Goal: Task Accomplishment & Management: Manage account settings

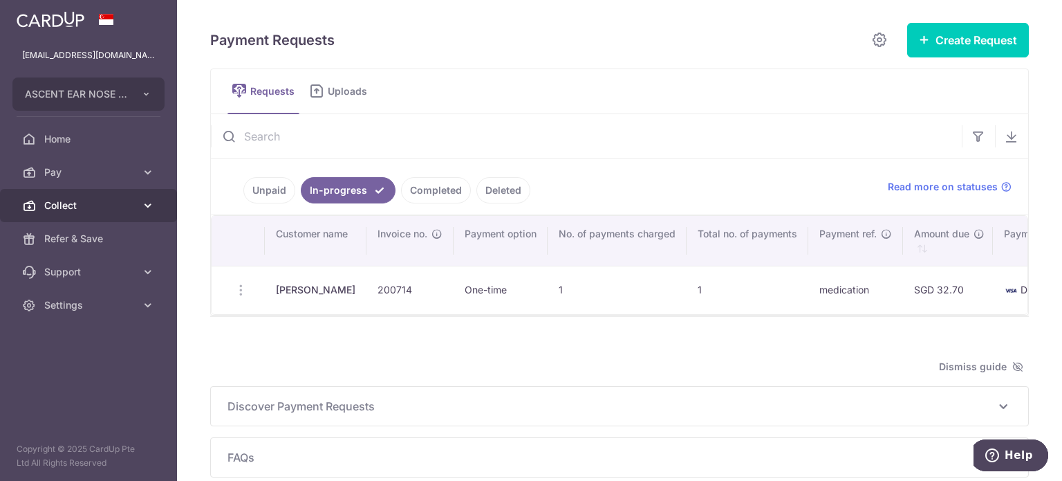
scroll to position [0, 653]
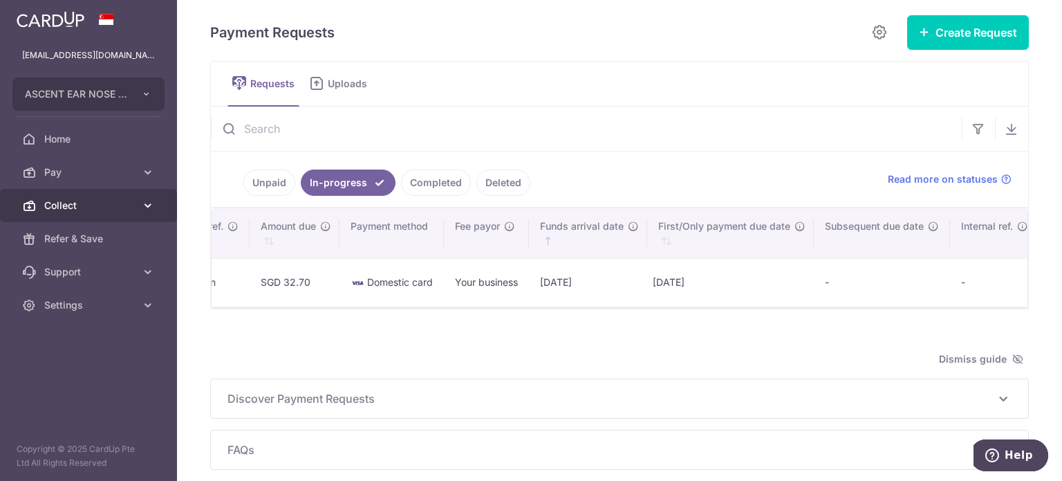
drag, startPoint x: 0, startPoint y: 0, endPoint x: 106, endPoint y: 210, distance: 234.7
click at [106, 210] on span "Collect" at bounding box center [89, 205] width 91 height 14
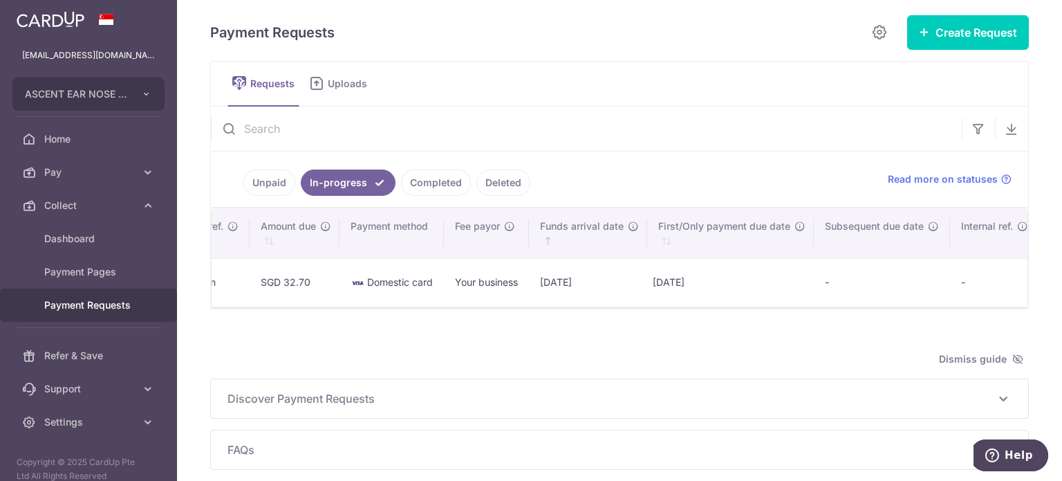
click at [100, 312] on link "Payment Requests" at bounding box center [88, 304] width 177 height 33
click at [989, 27] on button "Create Request" at bounding box center [968, 32] width 122 height 35
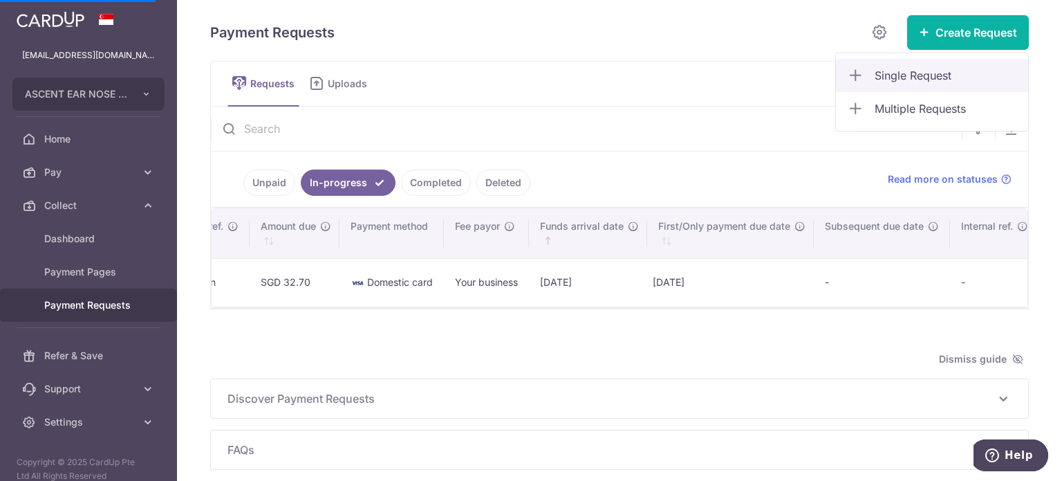
click at [892, 77] on span "Single Request" at bounding box center [946, 75] width 142 height 17
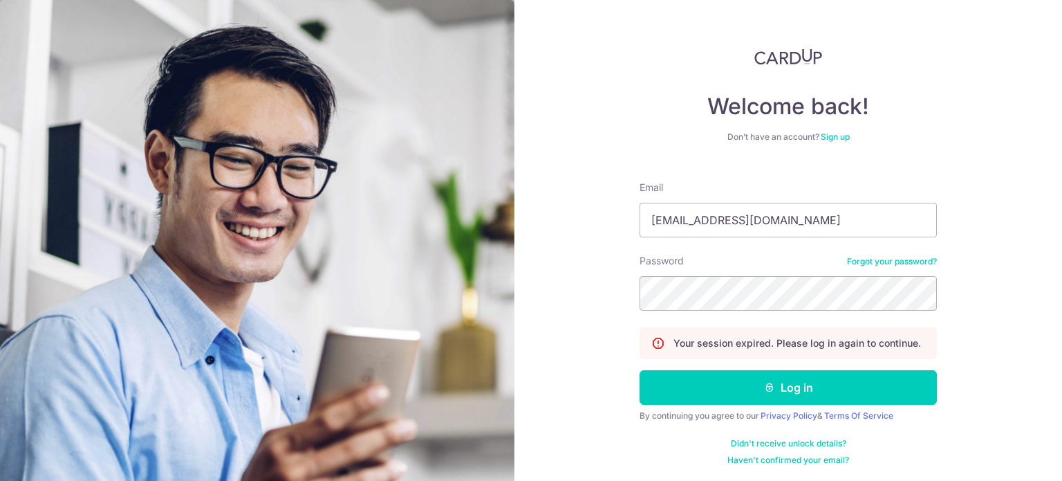
click at [770, 389] on icon "submit" at bounding box center [769, 387] width 11 height 11
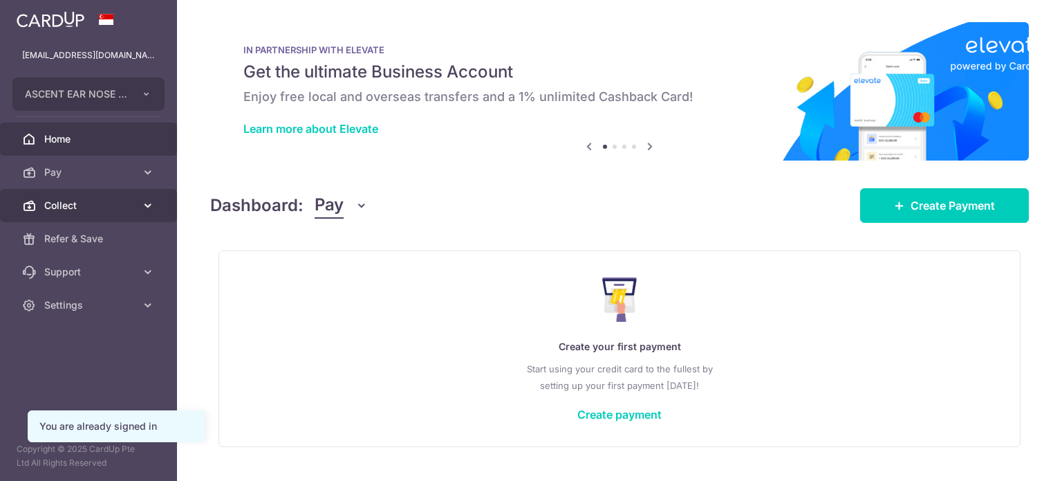
click at [147, 208] on icon at bounding box center [148, 205] width 14 height 14
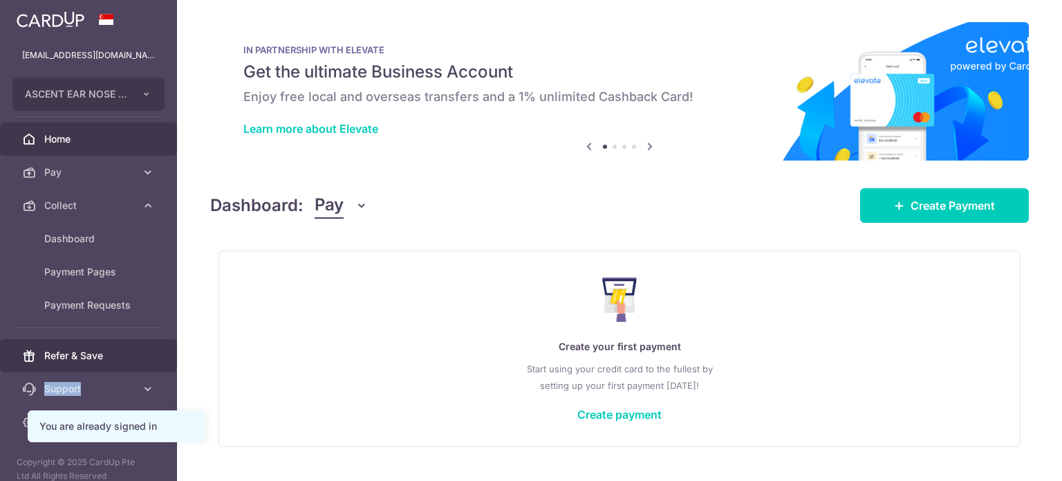
click at [100, 364] on ul "adminascent@gmail.com ASCENT EAR NOSE THROAT SPECIALIST GROUP PTE. LTD. ASCENT …" at bounding box center [88, 239] width 177 height 400
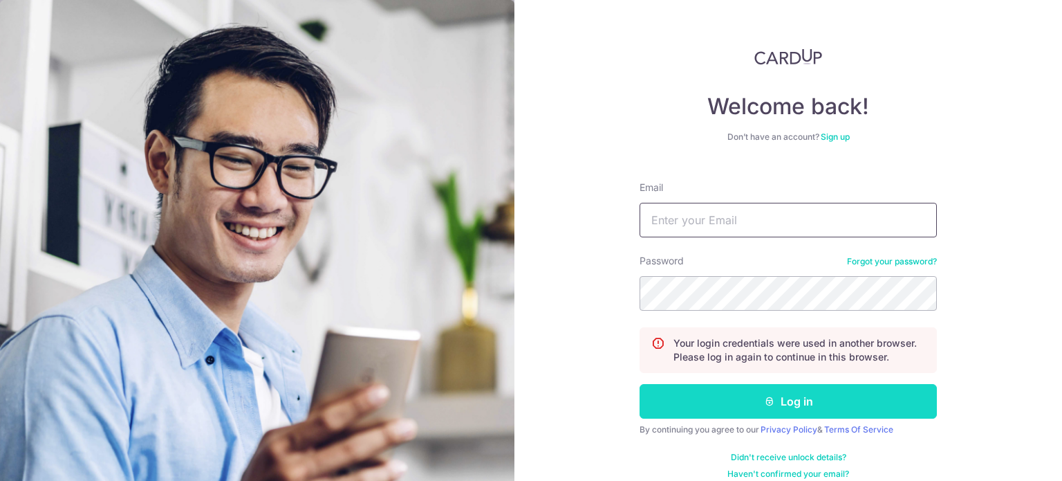
type input "[EMAIL_ADDRESS][DOMAIN_NAME]"
drag, startPoint x: 764, startPoint y: 402, endPoint x: 762, endPoint y: 387, distance: 15.4
click at [764, 400] on icon "submit" at bounding box center [769, 401] width 11 height 11
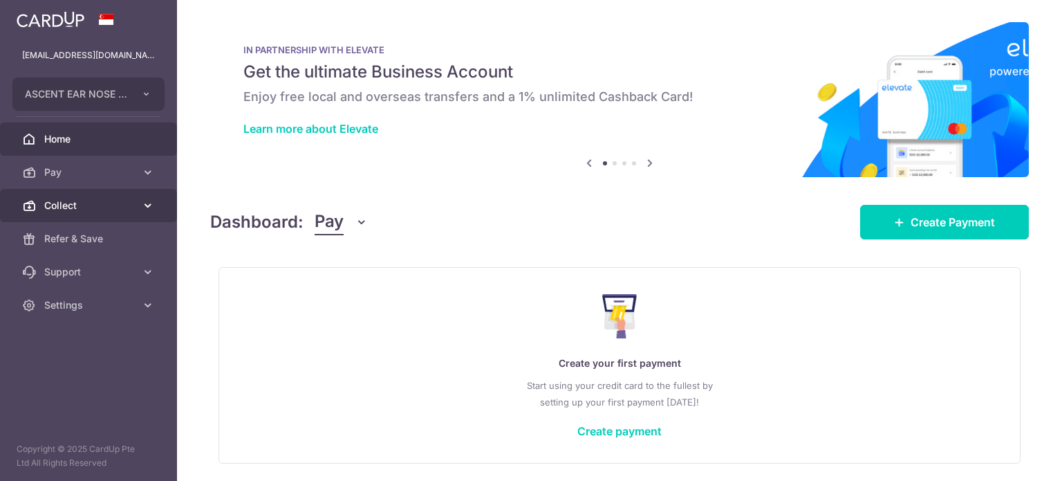
click at [133, 213] on link "Collect" at bounding box center [88, 205] width 177 height 33
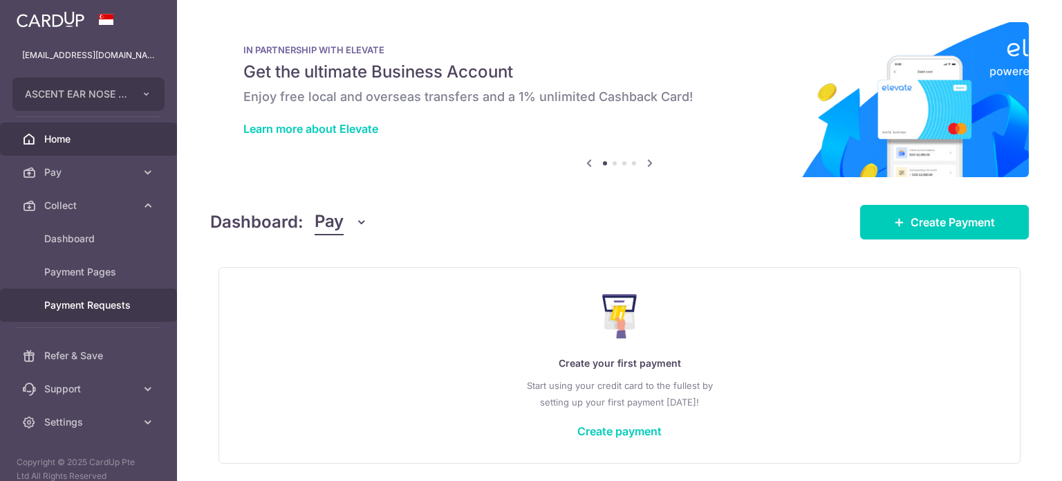
click at [88, 309] on span "Payment Requests" at bounding box center [89, 305] width 91 height 14
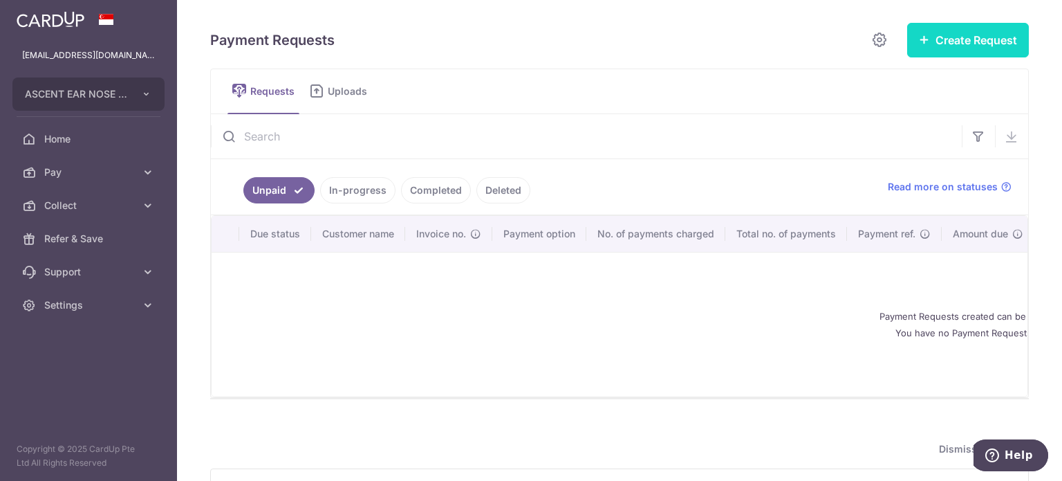
click at [974, 47] on button "Create Request" at bounding box center [968, 40] width 122 height 35
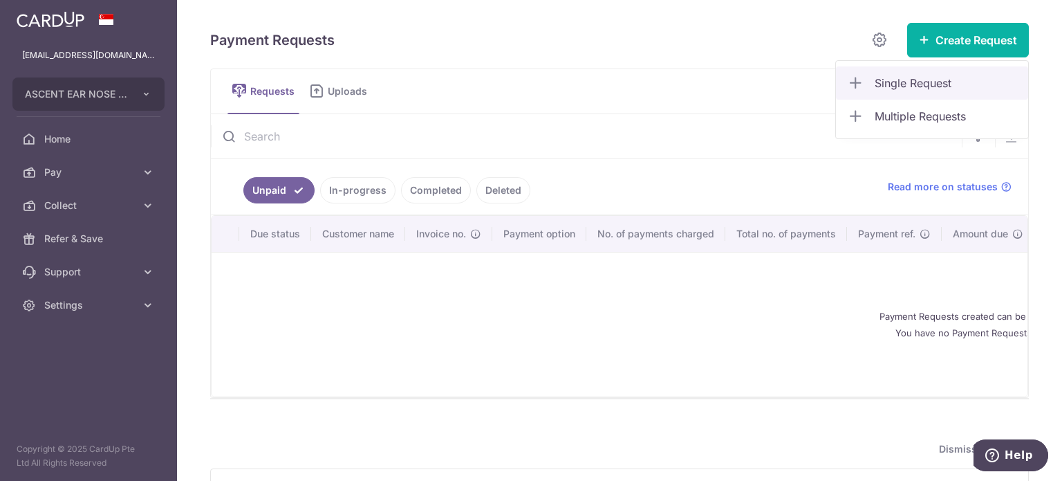
click at [875, 82] on span "Single Request" at bounding box center [946, 83] width 142 height 17
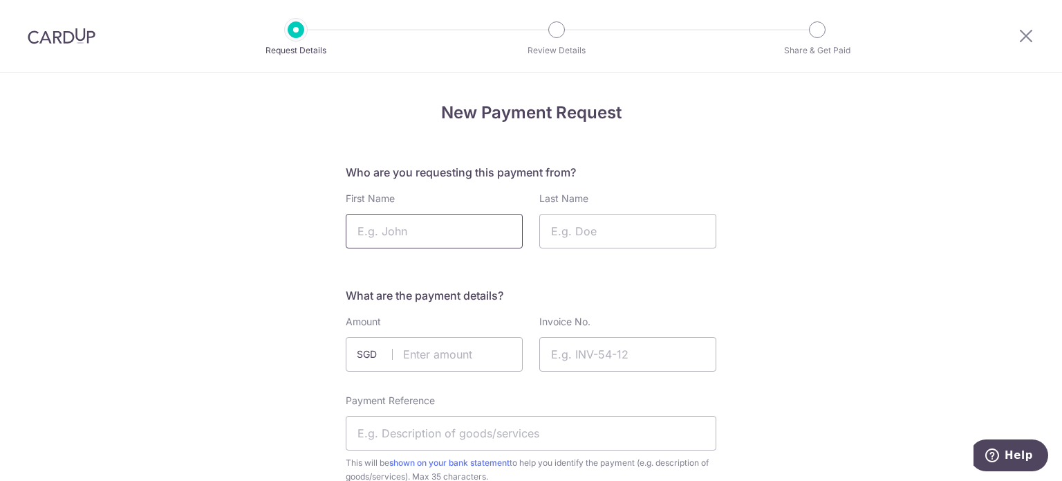
drag, startPoint x: 376, startPoint y: 223, endPoint x: 450, endPoint y: 343, distance: 140.7
click at [481, 223] on input "First Name" at bounding box center [434, 231] width 177 height 35
drag, startPoint x: 474, startPoint y: 360, endPoint x: 553, endPoint y: 358, distance: 78.2
click at [475, 360] on input "text" at bounding box center [434, 354] width 177 height 35
click at [568, 354] on input "Invoice No." at bounding box center [627, 354] width 177 height 35
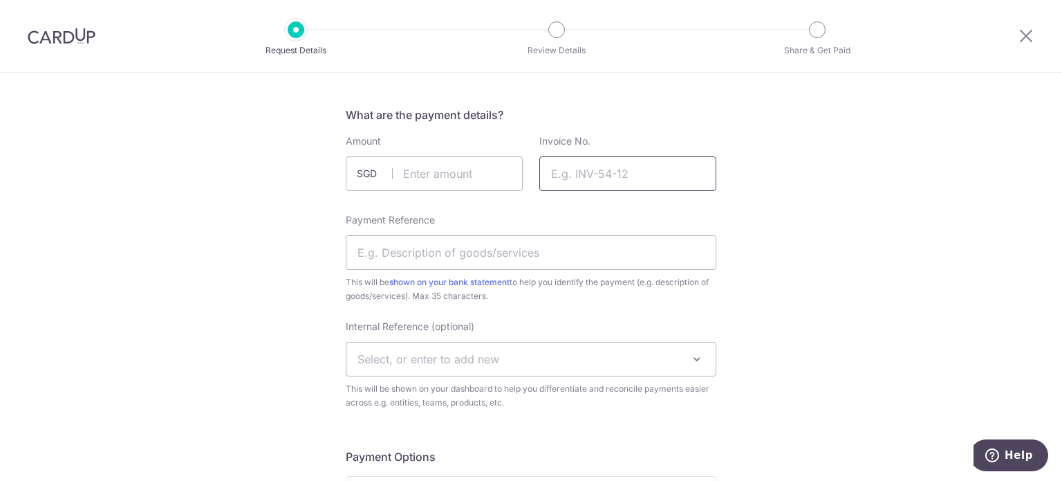
scroll to position [207, 0]
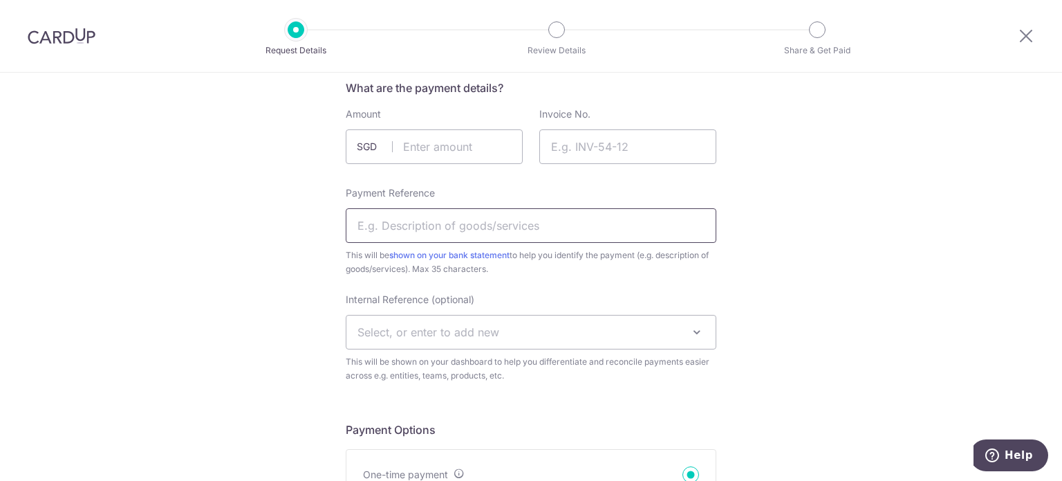
drag, startPoint x: 445, startPoint y: 224, endPoint x: 437, endPoint y: 225, distance: 7.7
click at [444, 224] on input "Payment Reference" at bounding box center [531, 225] width 371 height 35
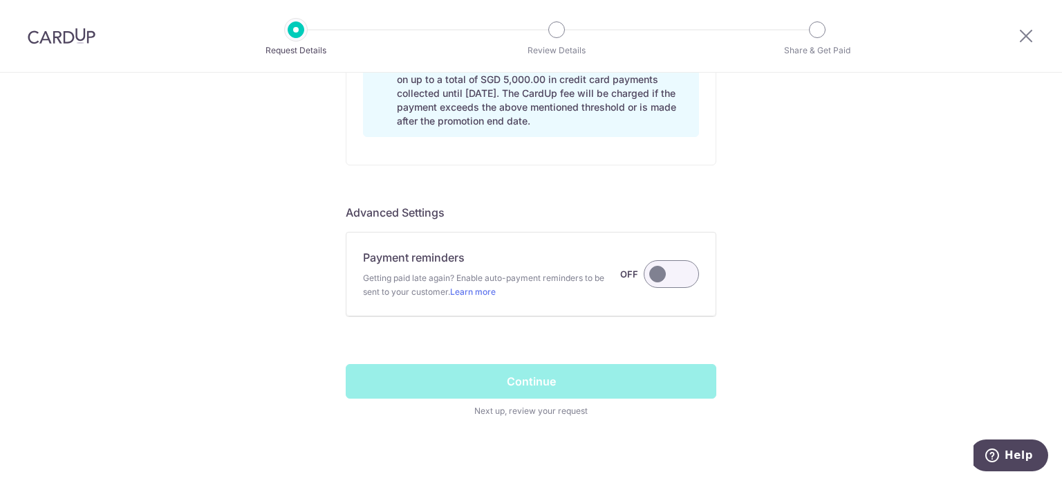
scroll to position [1213, 0]
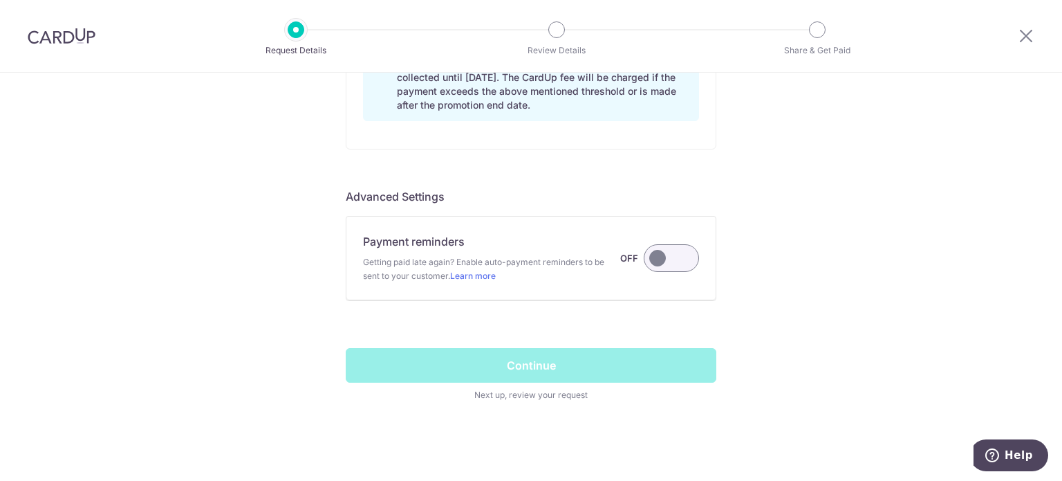
drag, startPoint x: 665, startPoint y: 258, endPoint x: 642, endPoint y: 337, distance: 82.7
click at [664, 258] on label at bounding box center [671, 258] width 55 height 28
click at [0, 0] on input "Payment reminders Getting paid late again? Enable auto-payment reminders to be …" at bounding box center [0, 0] width 0 height 0
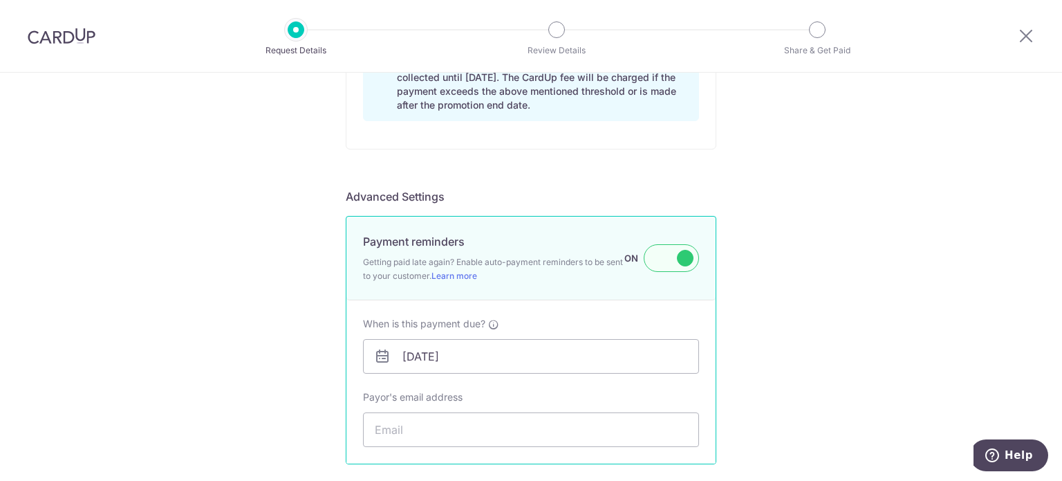
scroll to position [1351, 0]
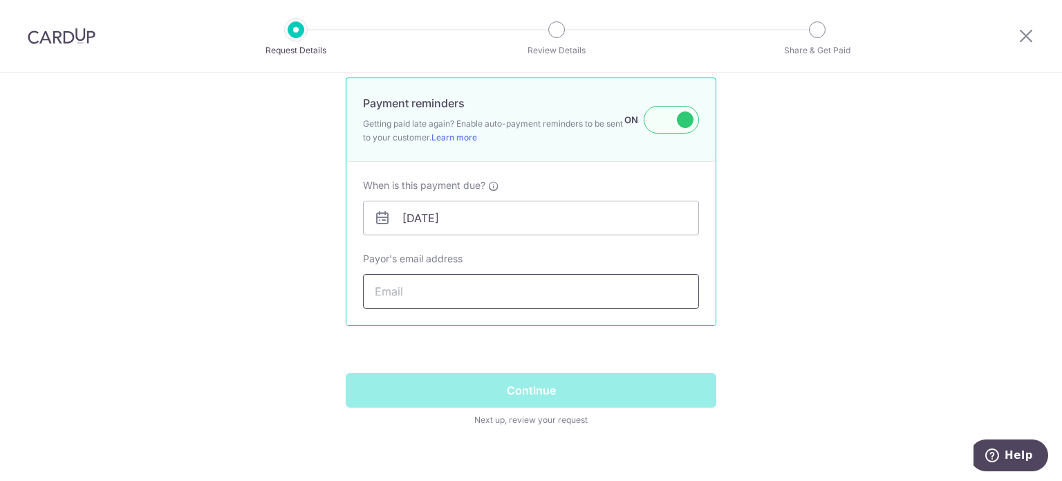
click at [432, 293] on input "Payor's email address" at bounding box center [531, 291] width 336 height 35
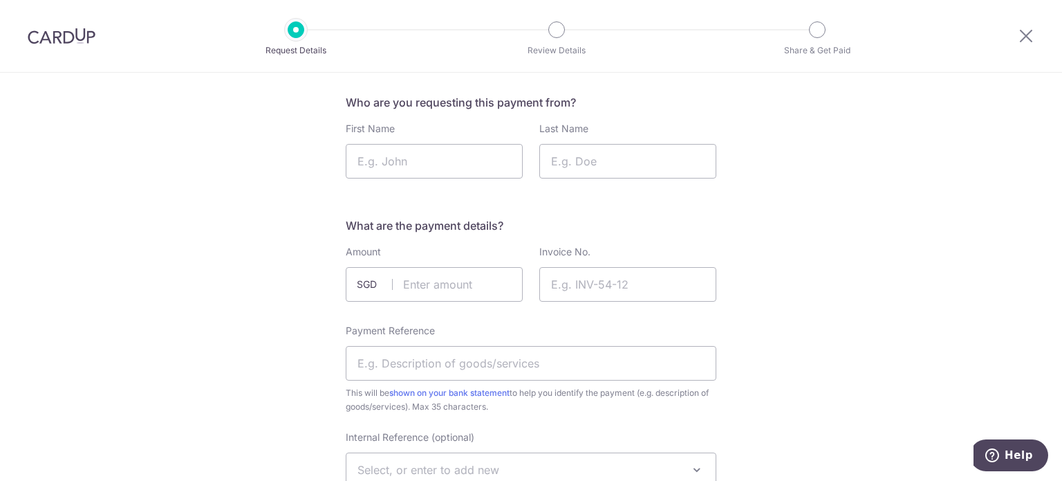
scroll to position [0, 0]
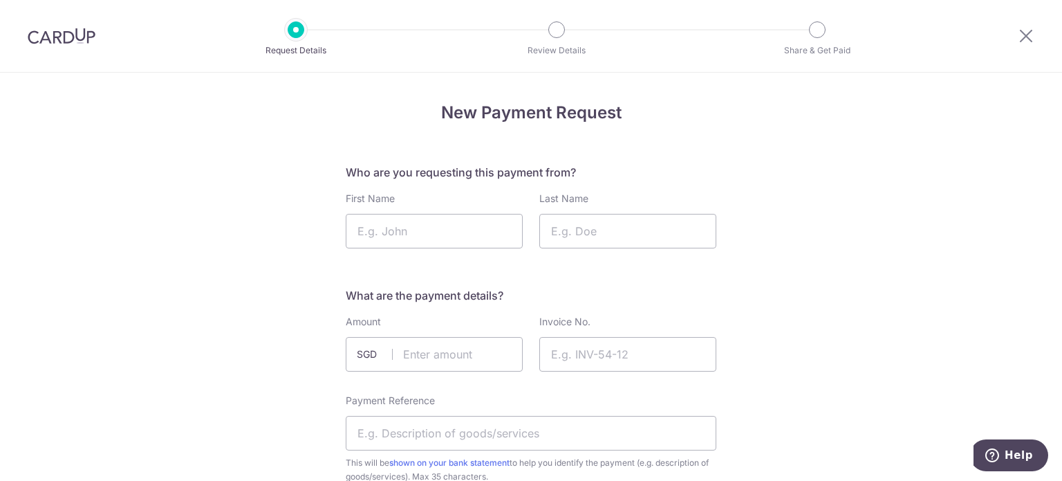
click at [1038, 37] on div at bounding box center [1026, 36] width 72 height 72
click at [1019, 36] on icon at bounding box center [1026, 35] width 17 height 17
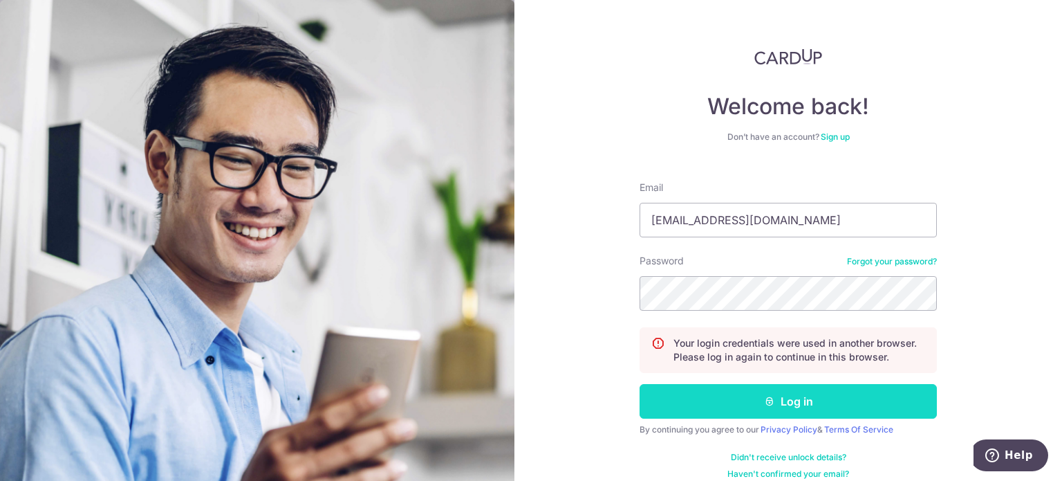
click at [788, 402] on button "Log in" at bounding box center [788, 401] width 297 height 35
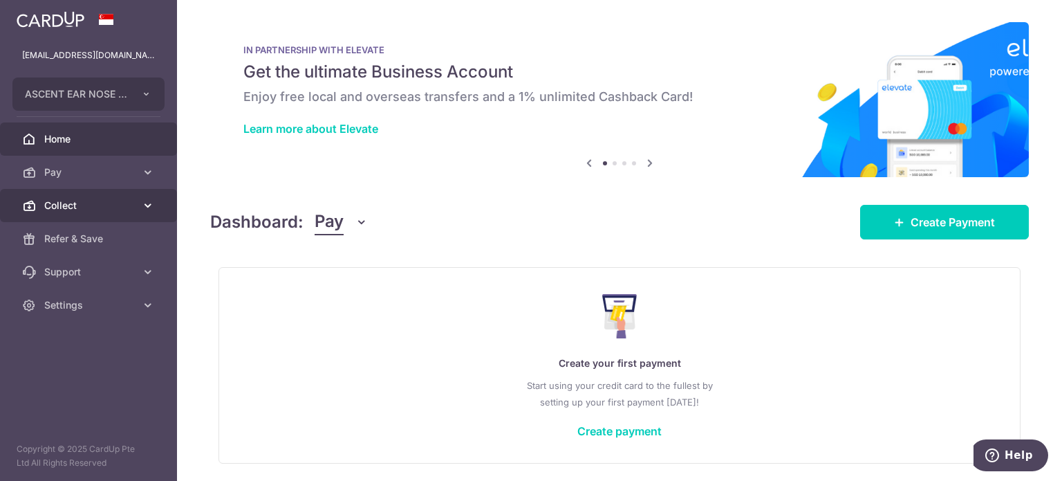
click at [124, 205] on span "Collect" at bounding box center [89, 205] width 91 height 14
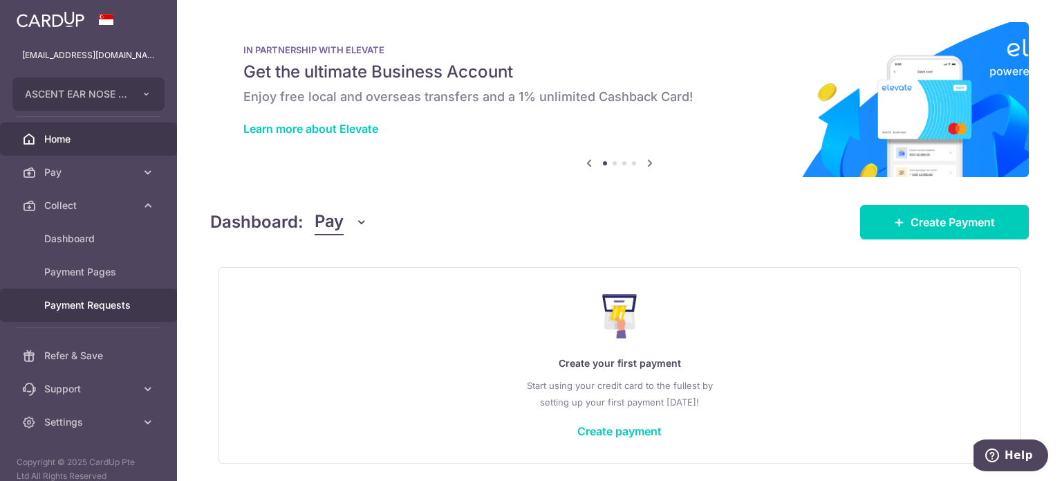
click at [80, 304] on span "Payment Requests" at bounding box center [89, 305] width 91 height 14
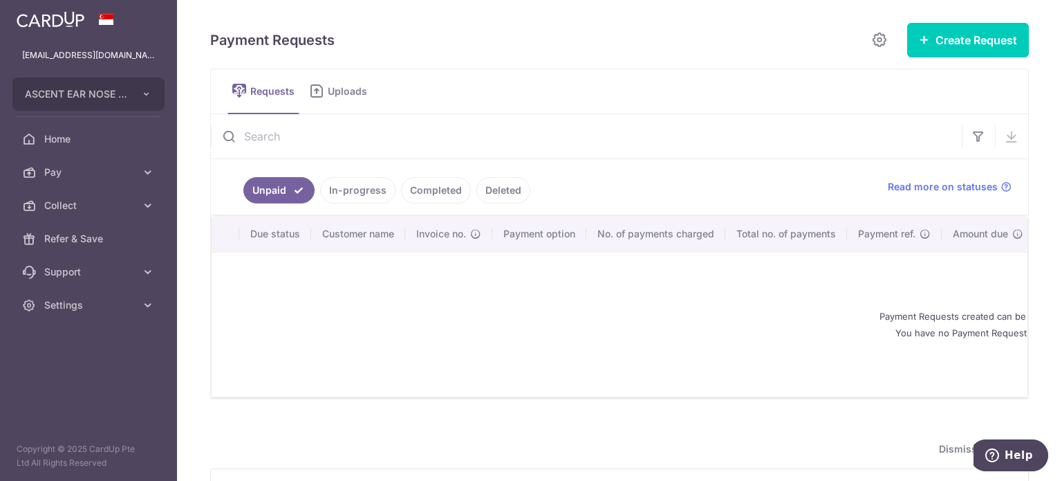
click at [354, 192] on link "In-progress" at bounding box center [357, 190] width 75 height 26
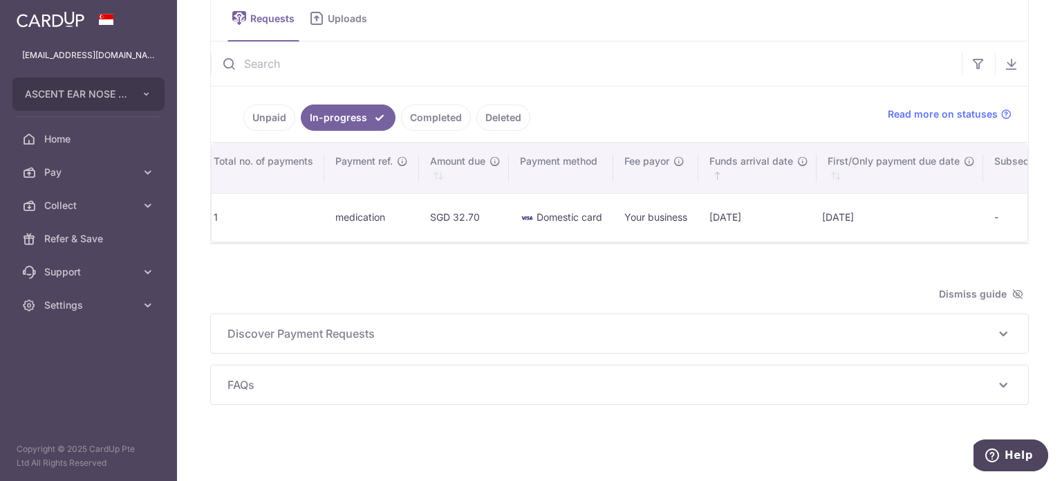
scroll to position [0, 483]
drag, startPoint x: 736, startPoint y: 216, endPoint x: 692, endPoint y: 216, distance: 43.6
click at [692, 216] on tr "Update Request Share Request [PERSON_NAME] 200714 One-time 1 1 medication SGD 3…" at bounding box center [472, 217] width 1487 height 48
click at [707, 215] on td "[DATE]" at bounding box center [759, 217] width 118 height 48
click at [711, 215] on td "[DATE]" at bounding box center [759, 217] width 118 height 48
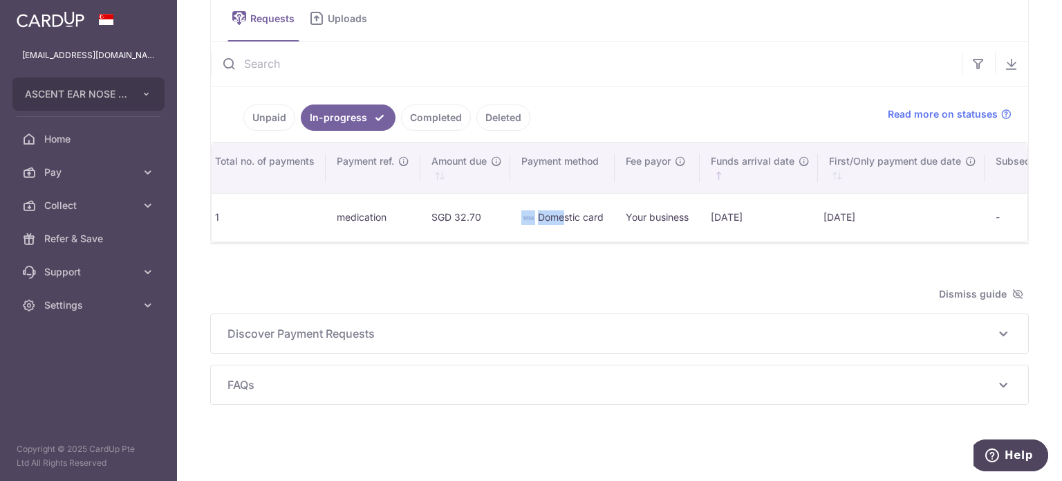
drag, startPoint x: 562, startPoint y: 215, endPoint x: 602, endPoint y: 215, distance: 40.1
click at [580, 216] on span "Domestic card" at bounding box center [571, 217] width 66 height 12
click at [691, 202] on td "Your business" at bounding box center [657, 217] width 85 height 48
drag, startPoint x: 700, startPoint y: 215, endPoint x: 669, endPoint y: 215, distance: 30.4
click at [669, 215] on tr "Update Request Share Request [PERSON_NAME] 200714 One-time 1 1 medication SGD 3…" at bounding box center [472, 217] width 1487 height 48
